Goal: Find specific page/section: Find specific page/section

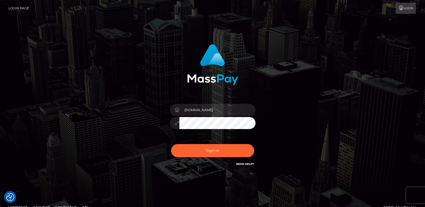
click at [192, 146] on button "Sign in" at bounding box center [212, 150] width 83 height 13
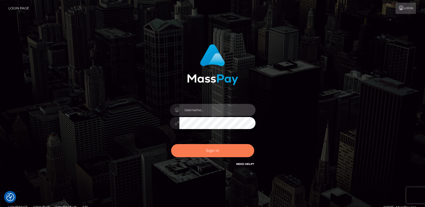
type input "[DOMAIN_NAME]"
click at [203, 156] on button "Sign in" at bounding box center [212, 150] width 83 height 13
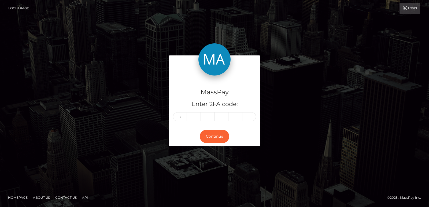
type input "1"
type input "9"
type input "1"
type input "9"
type input "4"
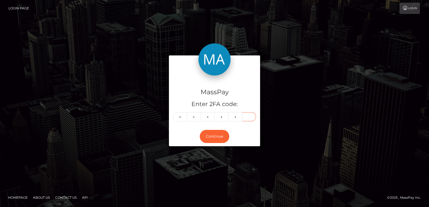
type input "4"
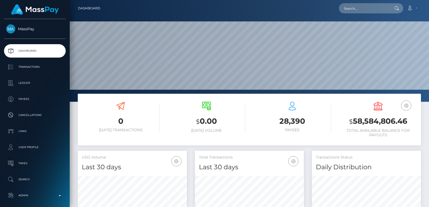
scroll to position [95, 109]
click at [356, 10] on input "text" at bounding box center [364, 8] width 50 height 10
paste input "drzzymarrox@gmail.com"
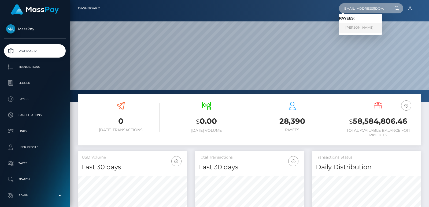
type input "drzzymarrox@gmail.com"
click at [363, 29] on link "[PERSON_NAME]" at bounding box center [360, 28] width 43 height 10
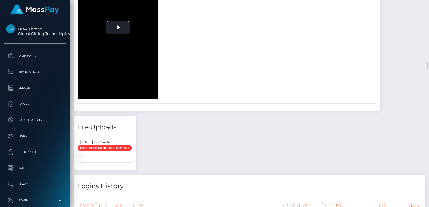
scroll to position [1191, 0]
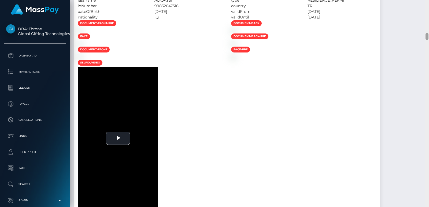
click at [429, 21] on div at bounding box center [427, 103] width 4 height 207
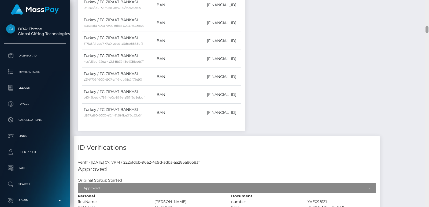
click at [429, 21] on div at bounding box center [427, 103] width 4 height 207
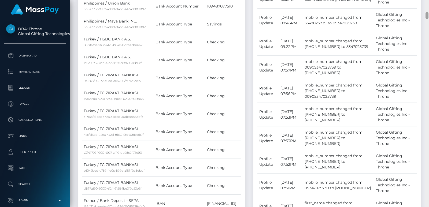
click at [428, 6] on div at bounding box center [427, 103] width 4 height 207
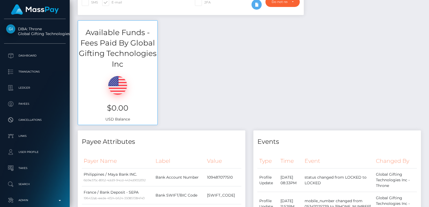
click at [428, 6] on div at bounding box center [427, 8] width 3 height 7
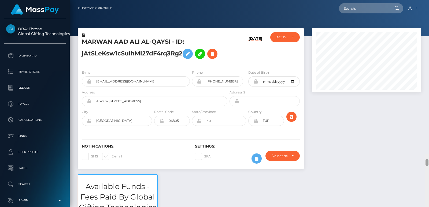
click at [428, 3] on div "Customer Profile Loading... Loading..." at bounding box center [250, 103] width 360 height 207
click at [350, 3] on input "text" at bounding box center [364, 8] width 50 height 10
paste input "drzzymarrox@gmail.com"
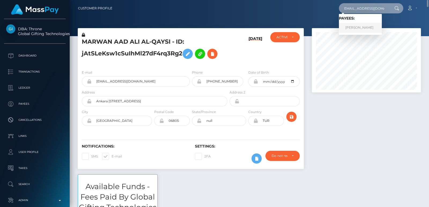
type input "drzzymarrox@gmail.com"
click at [381, 29] on link "MARWAN AAD ALI AL-QAYSI" at bounding box center [360, 28] width 43 height 10
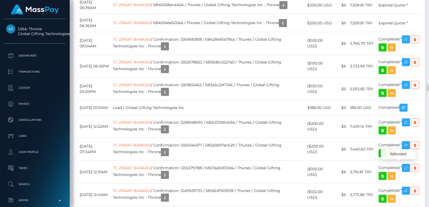
scroll to position [64, 109]
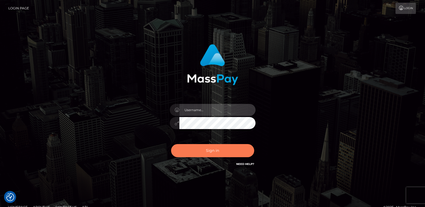
type input "ts2.es"
click at [214, 154] on button "Sign in" at bounding box center [212, 150] width 83 height 13
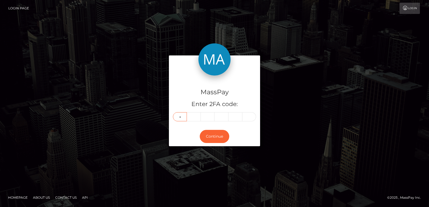
type input "5"
type input "0"
type input "8"
type input "5"
type input "0"
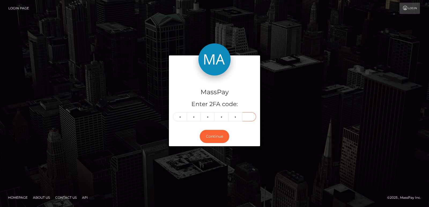
type input "7"
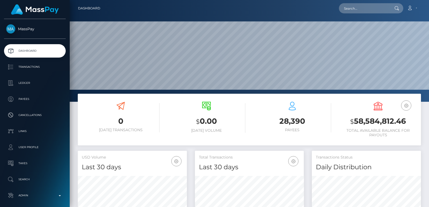
scroll to position [95, 109]
click at [350, 10] on input "text" at bounding box center [364, 8] width 50 height 10
paste input "drzzymarrox@gmail.com"
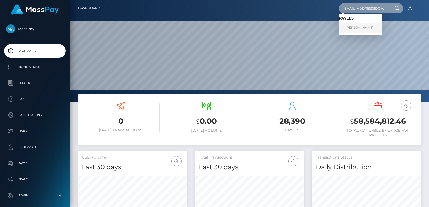
type input "drzzymarrox@gmail.com"
click at [350, 25] on link "MARWAN AAD ALI AL-QAYSI" at bounding box center [360, 28] width 43 height 10
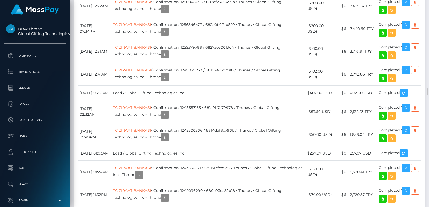
scroll to position [64, 109]
